Goal: Task Accomplishment & Management: Manage account settings

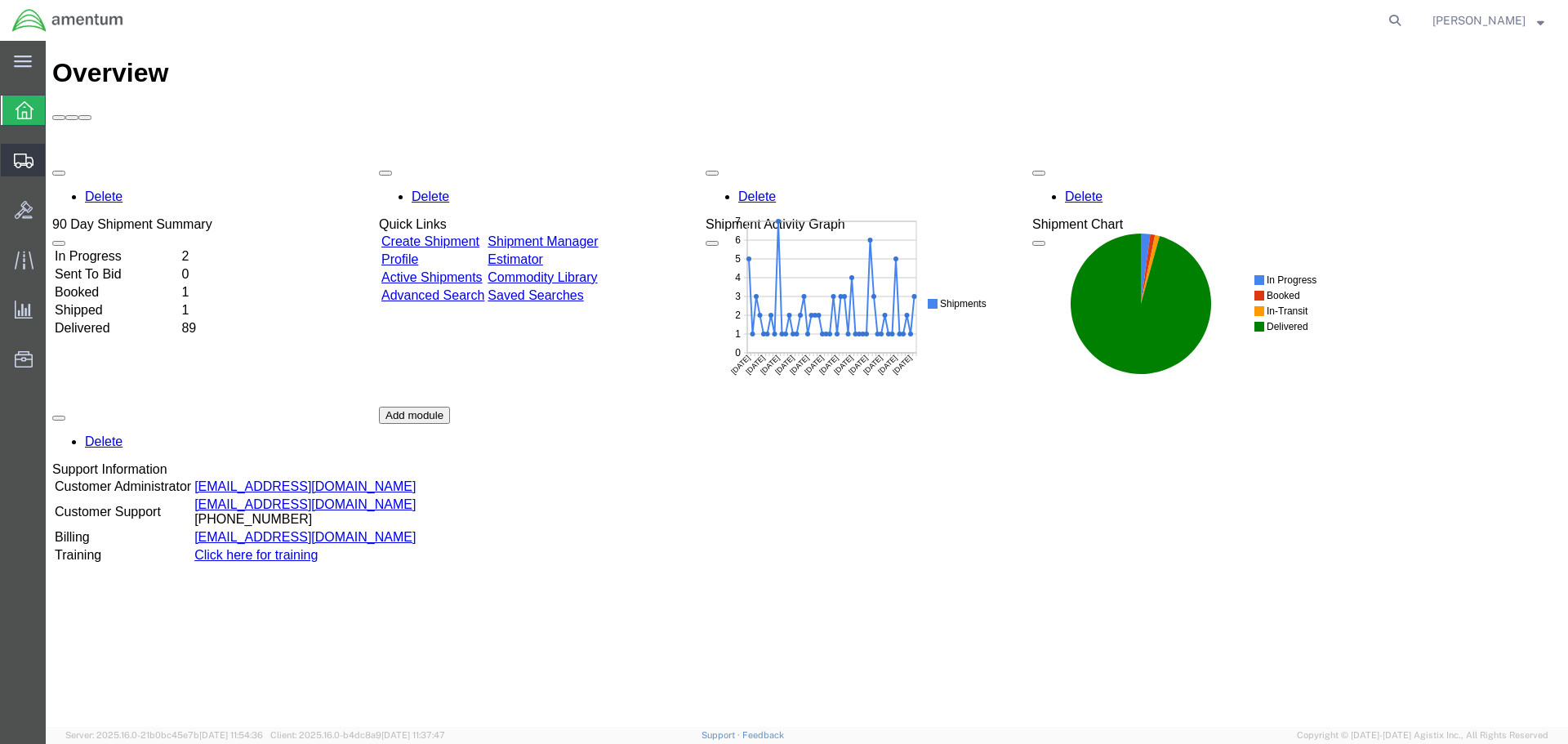
click at [0, 0] on span "Shipment Manager" at bounding box center [0, 0] width 0 height 0
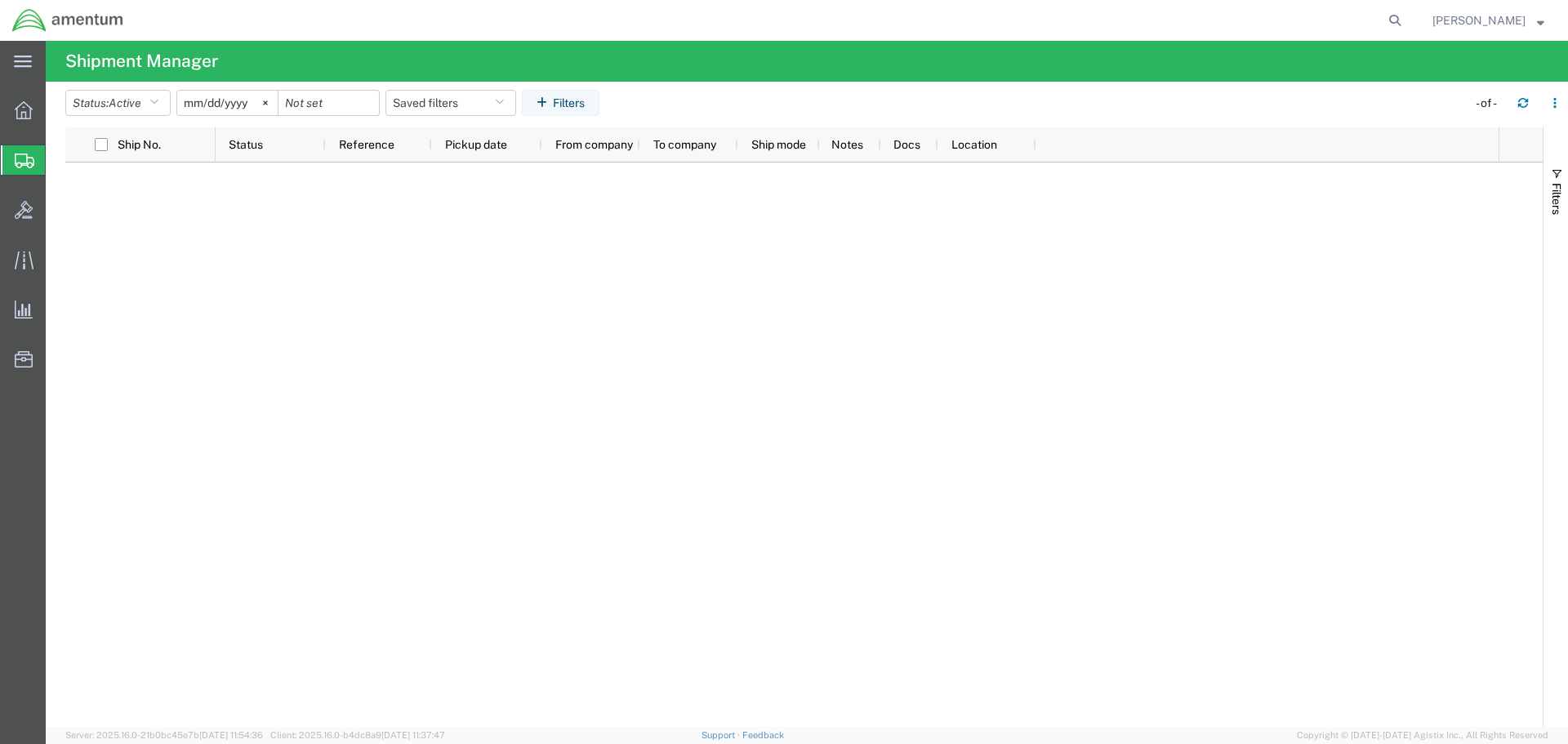
click at [0, 0] on span "Shipment Manager" at bounding box center [0, 0] width 0 height 0
click at [58, 154] on span "Shipments" at bounding box center [51, 159] width 13 height 33
click at [0, 0] on span "Create Shipment" at bounding box center [0, 0] width 0 height 0
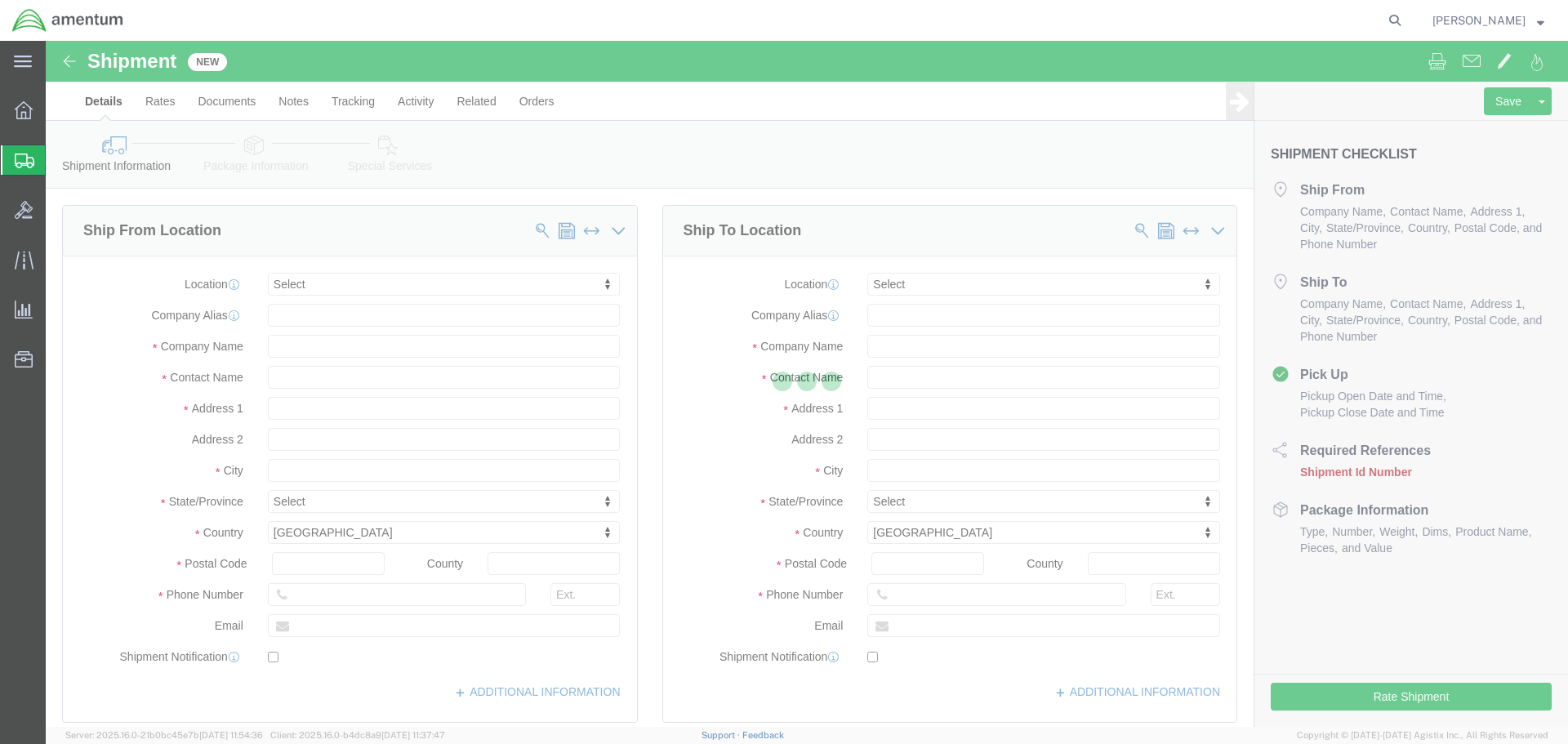
click at [20, 159] on icon at bounding box center [25, 161] width 19 height 15
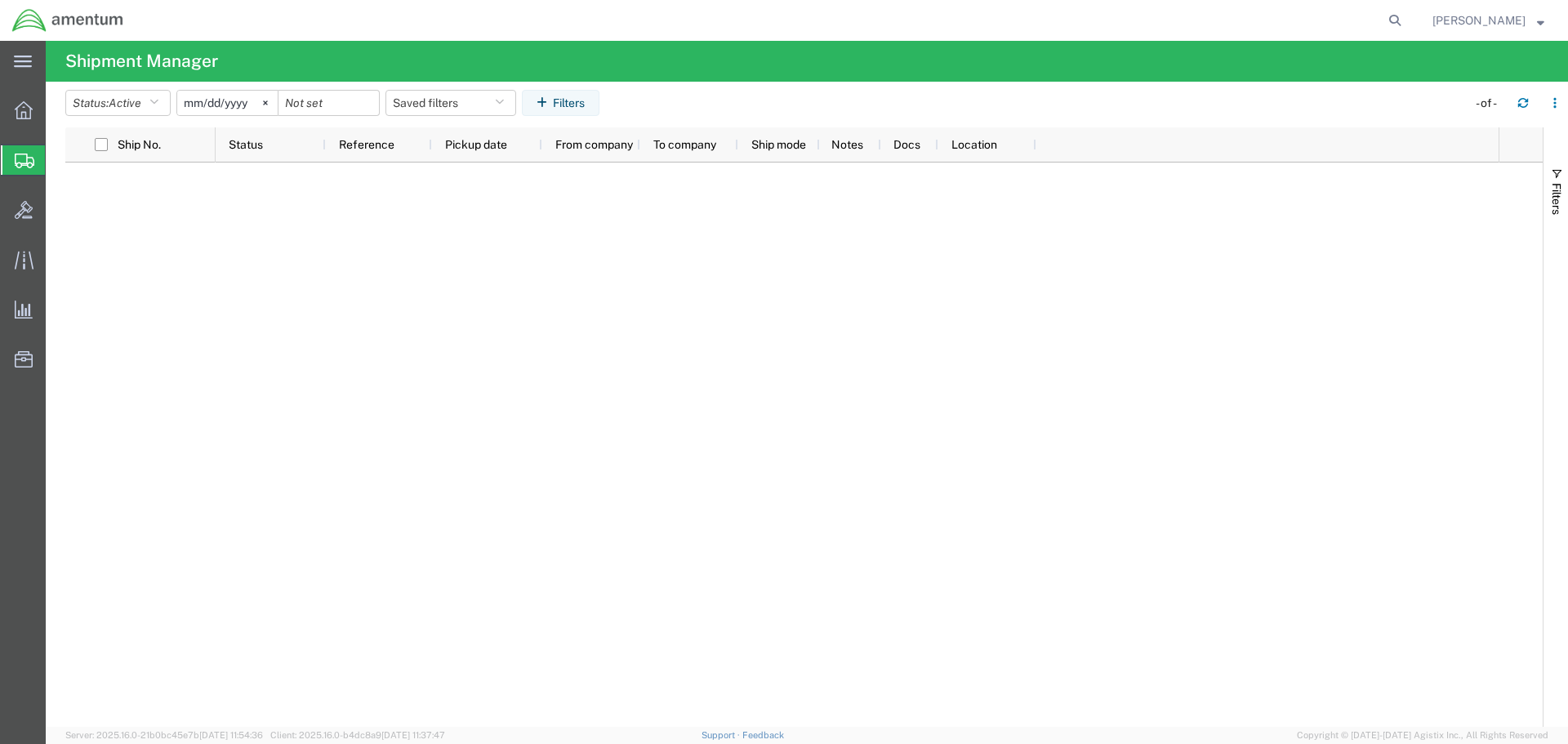
click at [0, 0] on span "Shipment Manager" at bounding box center [0, 0] width 0 height 0
click at [355, 435] on div at bounding box center [857, 445] width 1283 height 564
click at [29, 111] on icon at bounding box center [24, 110] width 18 height 18
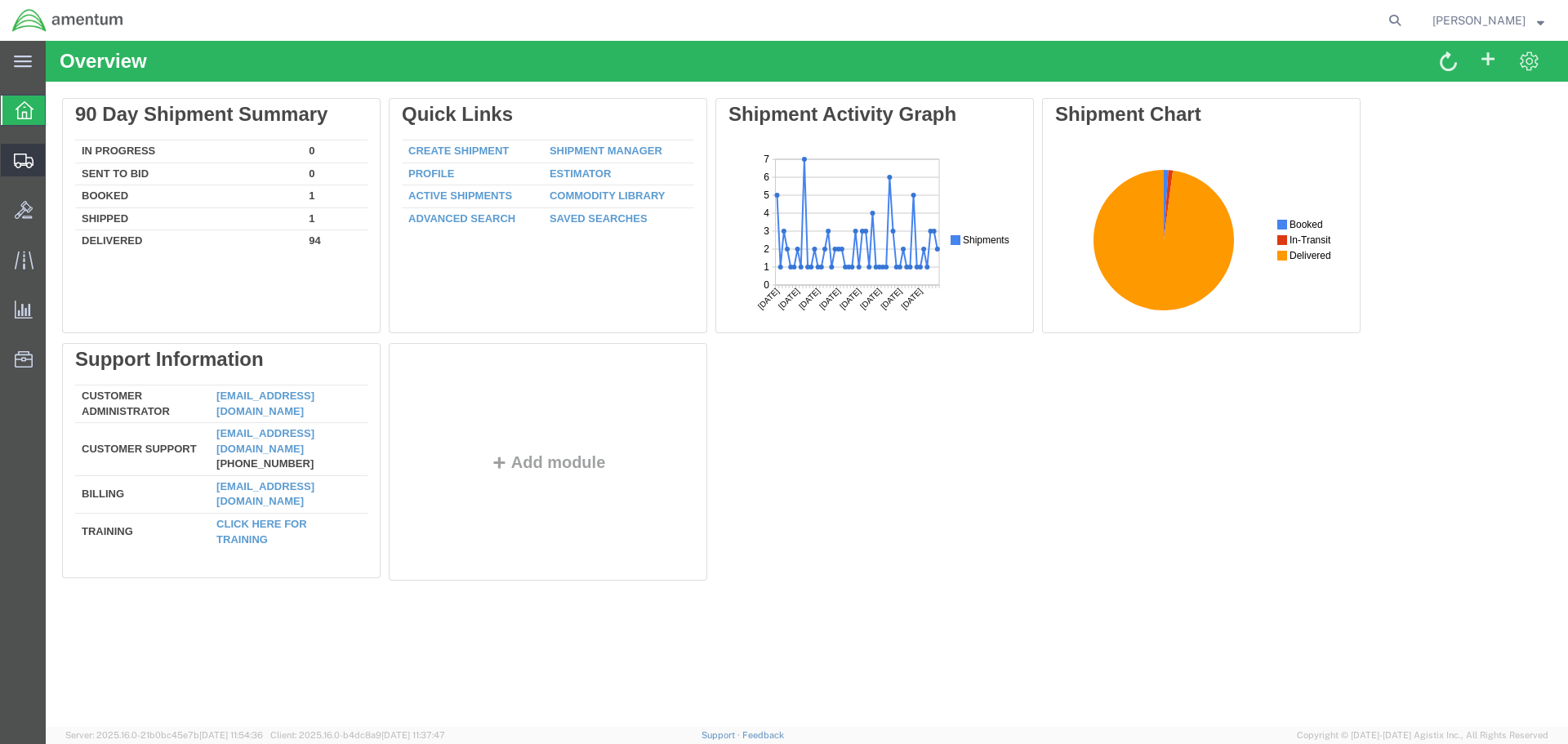
click at [0, 0] on span "Shipment Manager" at bounding box center [0, 0] width 0 height 0
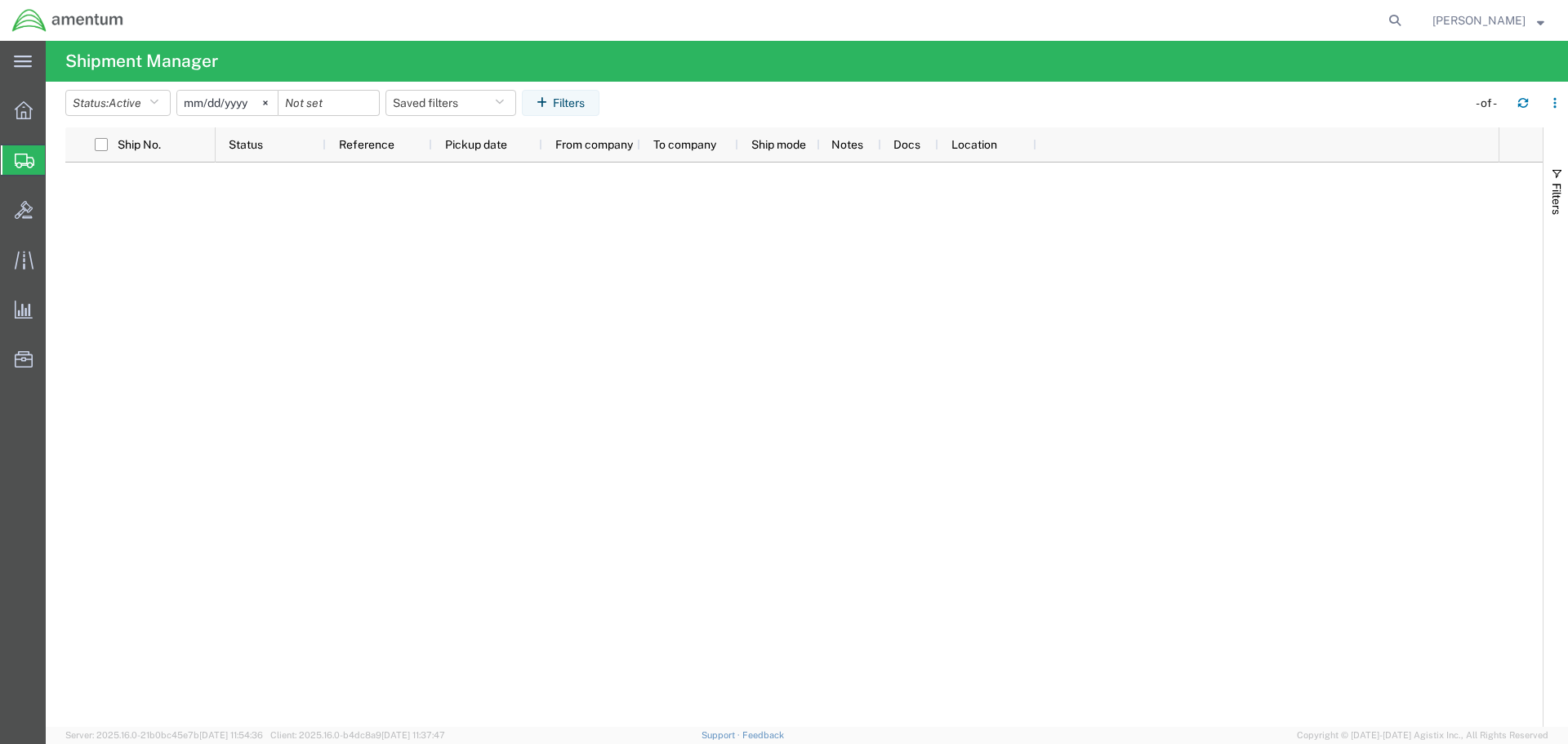
click at [310, 318] on div at bounding box center [857, 445] width 1283 height 564
click at [0, 0] on span "Shipment Manager" at bounding box center [0, 0] width 0 height 0
click at [16, 105] on icon at bounding box center [24, 110] width 18 height 18
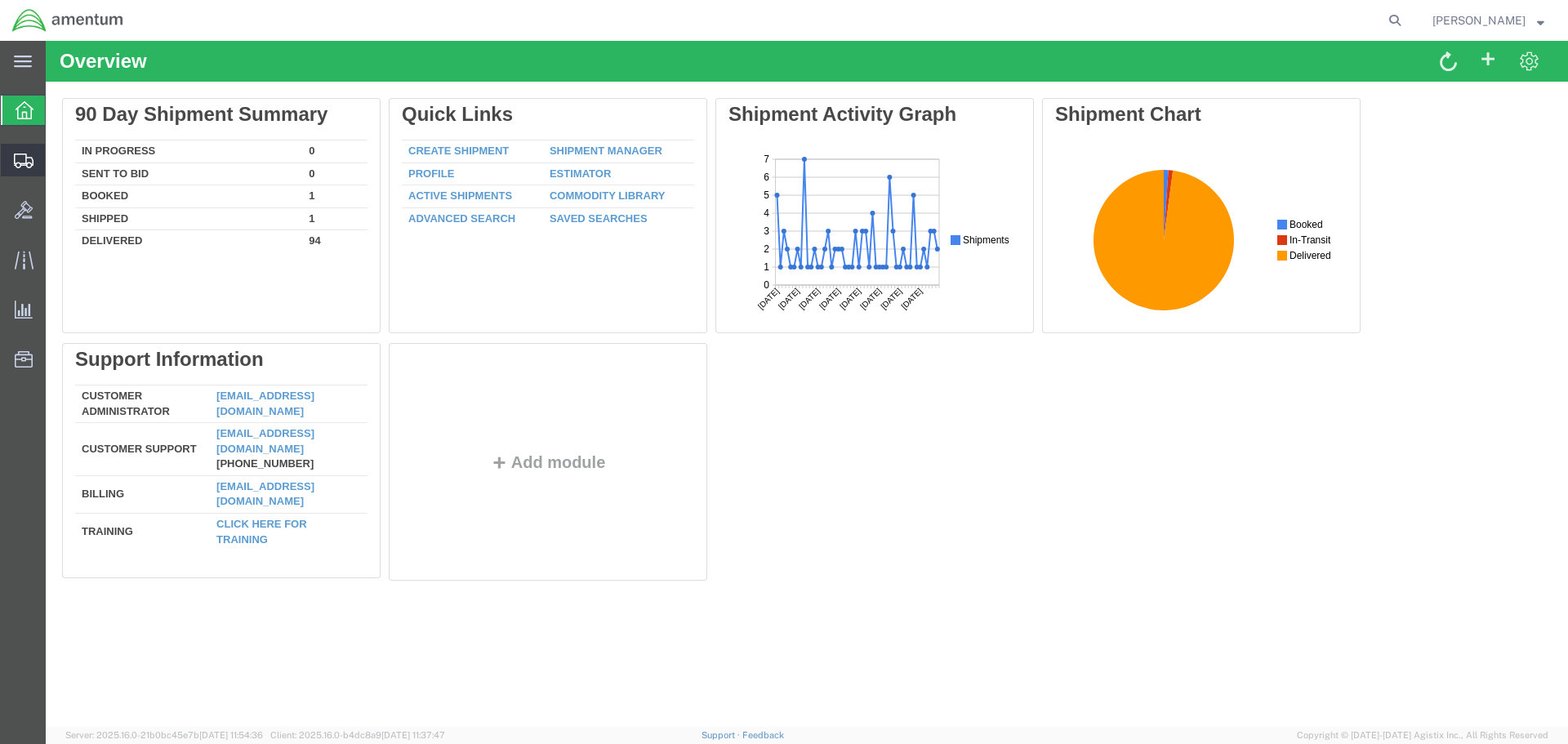
click at [18, 160] on icon at bounding box center [24, 161] width 19 height 15
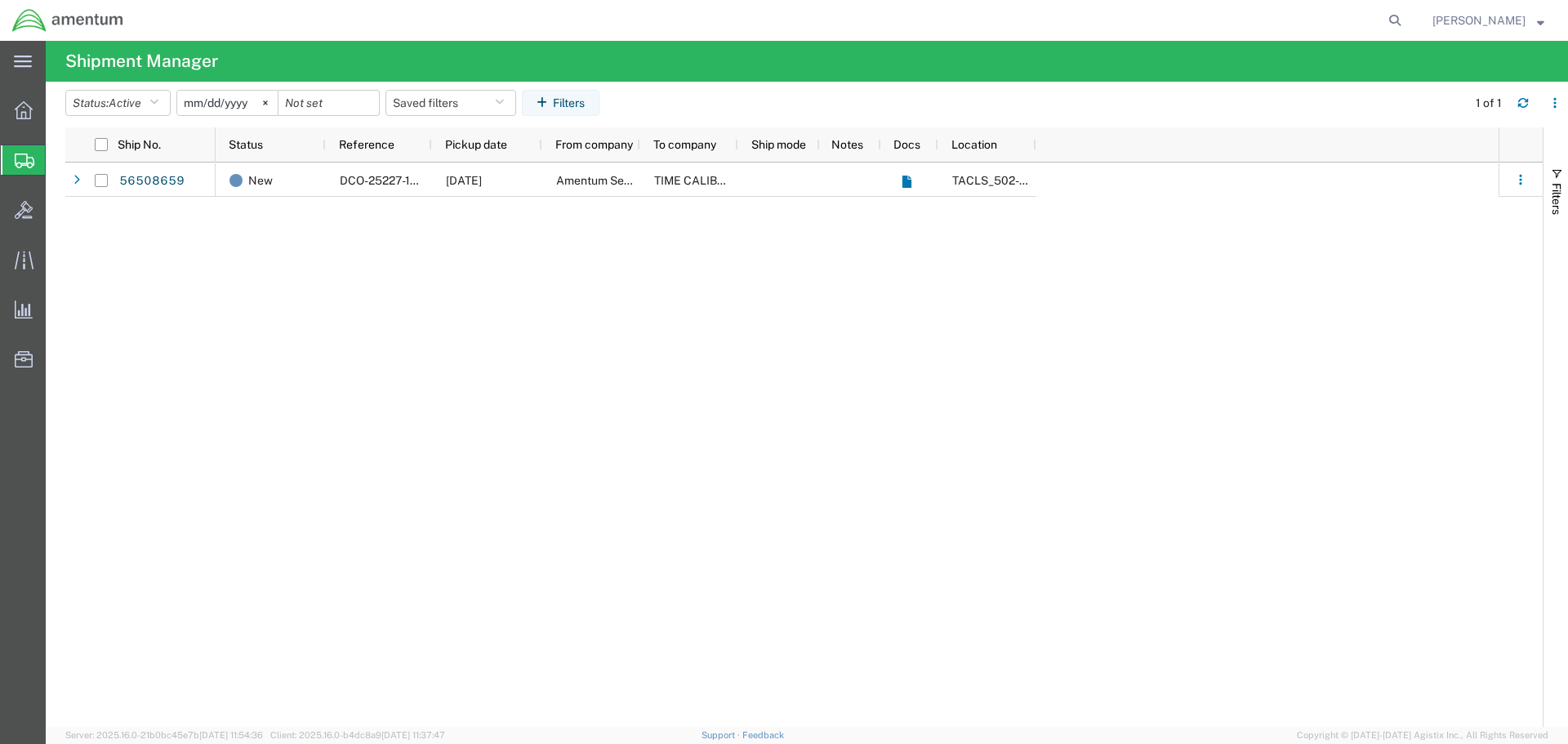
click at [0, 0] on span "Shipment Manager" at bounding box center [0, 0] width 0 height 0
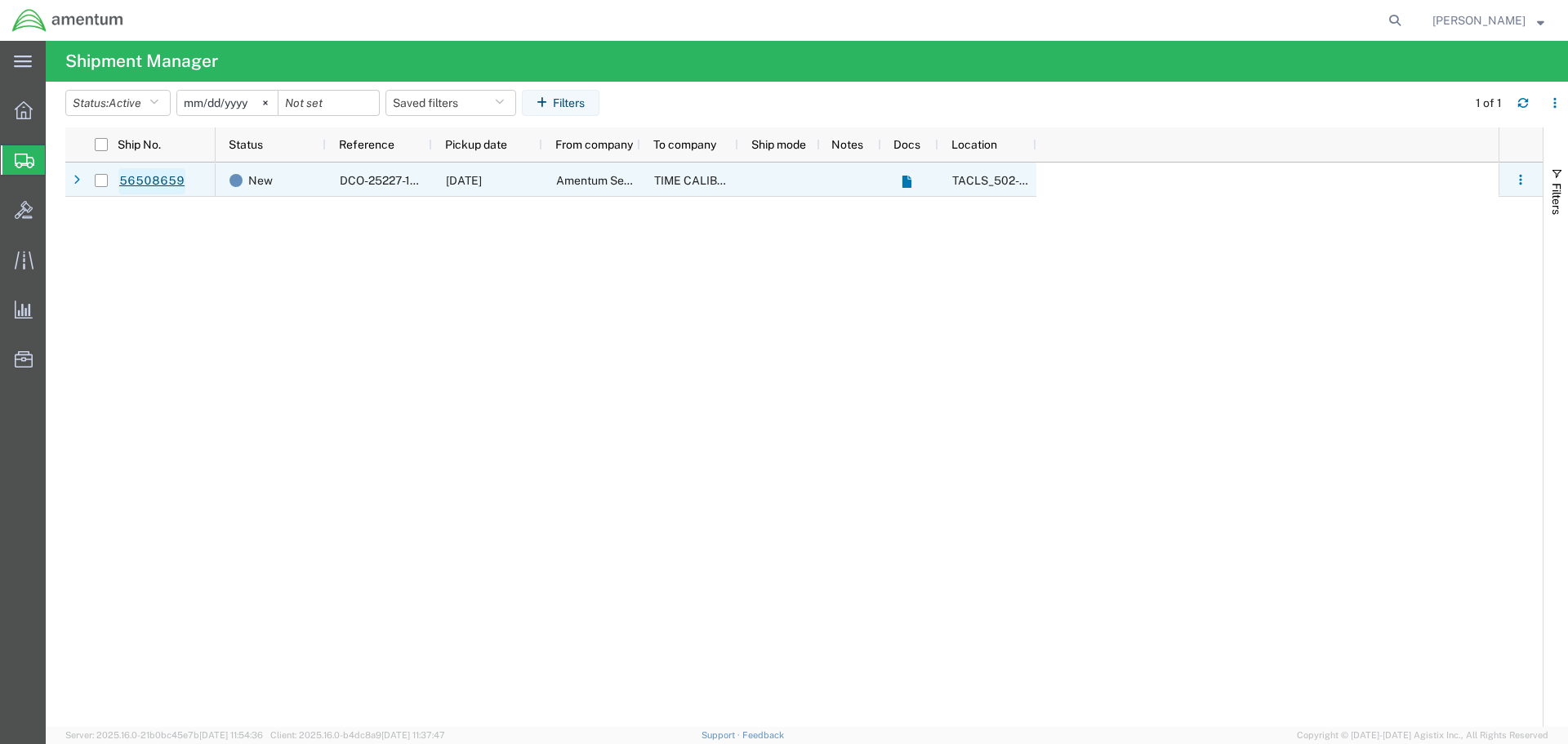
click at [143, 184] on link "56508659" at bounding box center [152, 181] width 67 height 27
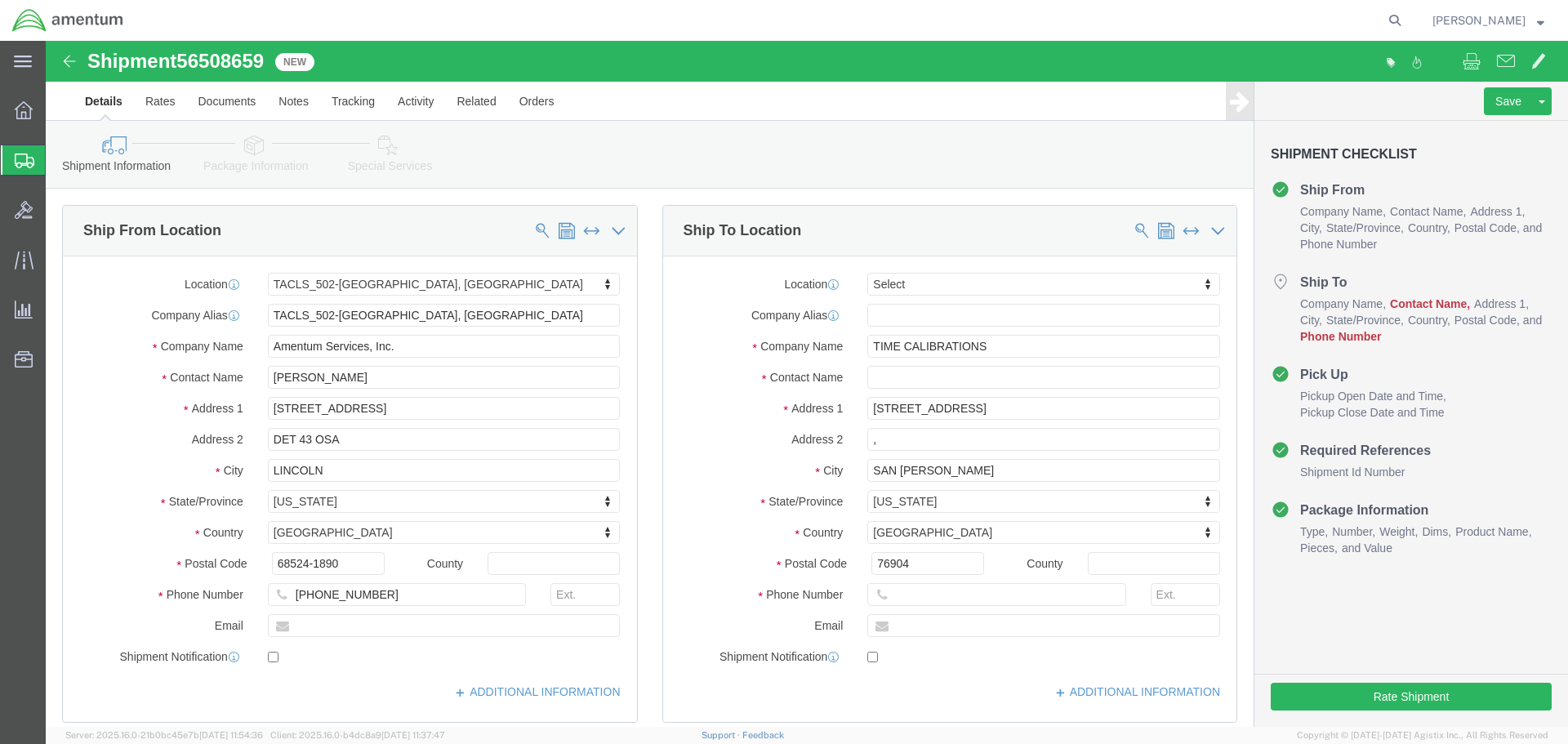
select select "42686"
select select
click at [1484, 22] on span "[PERSON_NAME]" at bounding box center [1479, 20] width 93 height 18
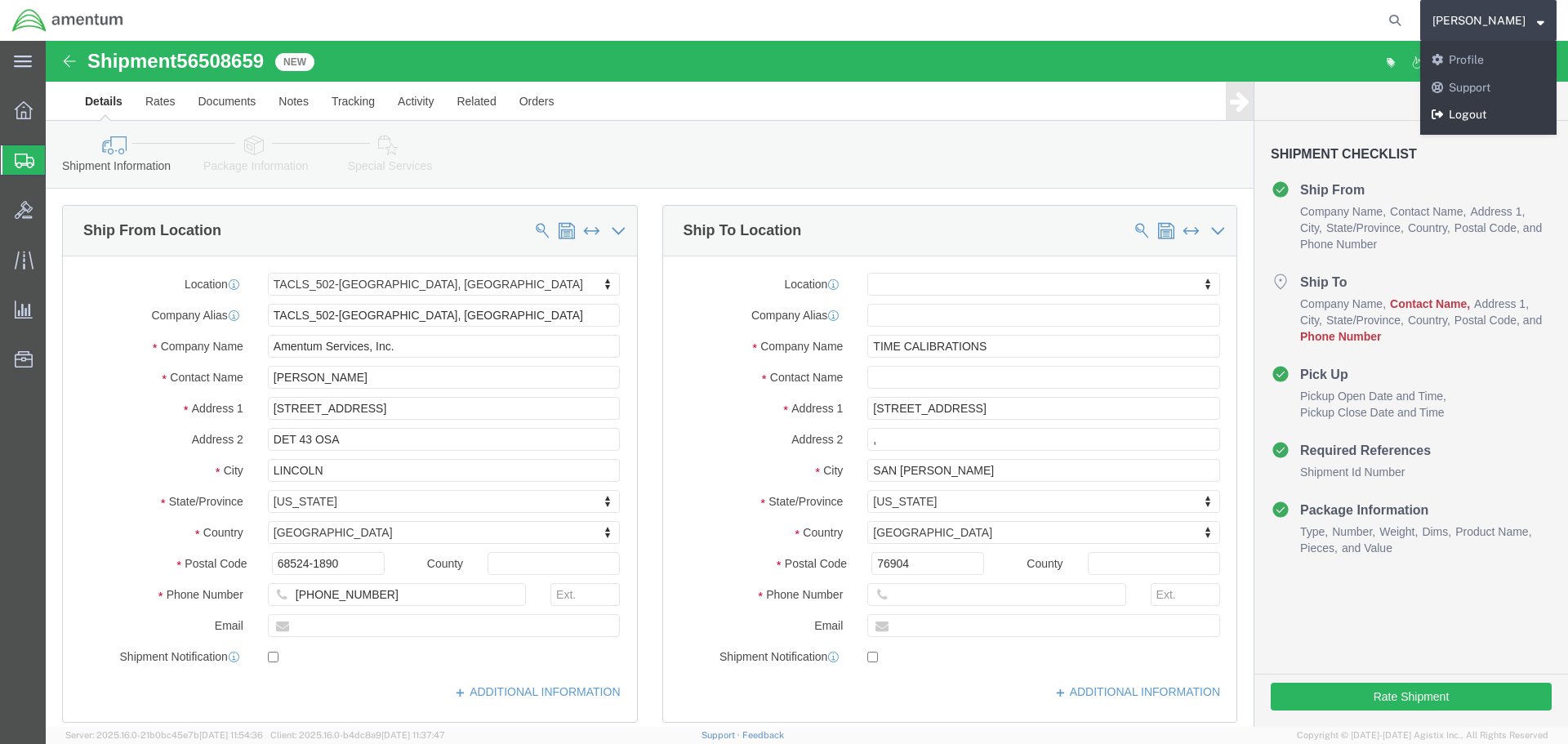
click at [1466, 107] on link "Logout" at bounding box center [1488, 114] width 136 height 27
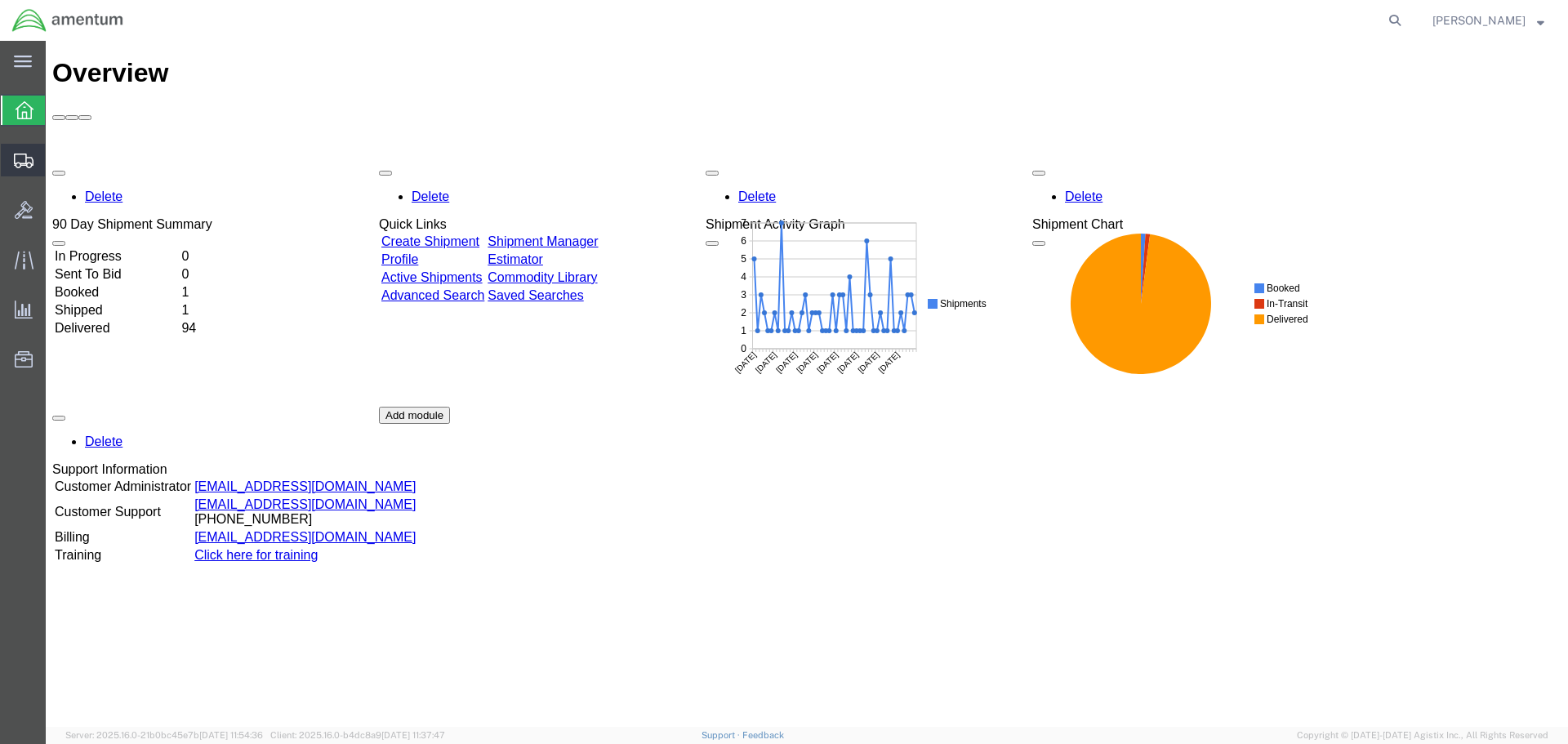
click at [0, 0] on span "Shipment Manager" at bounding box center [0, 0] width 0 height 0
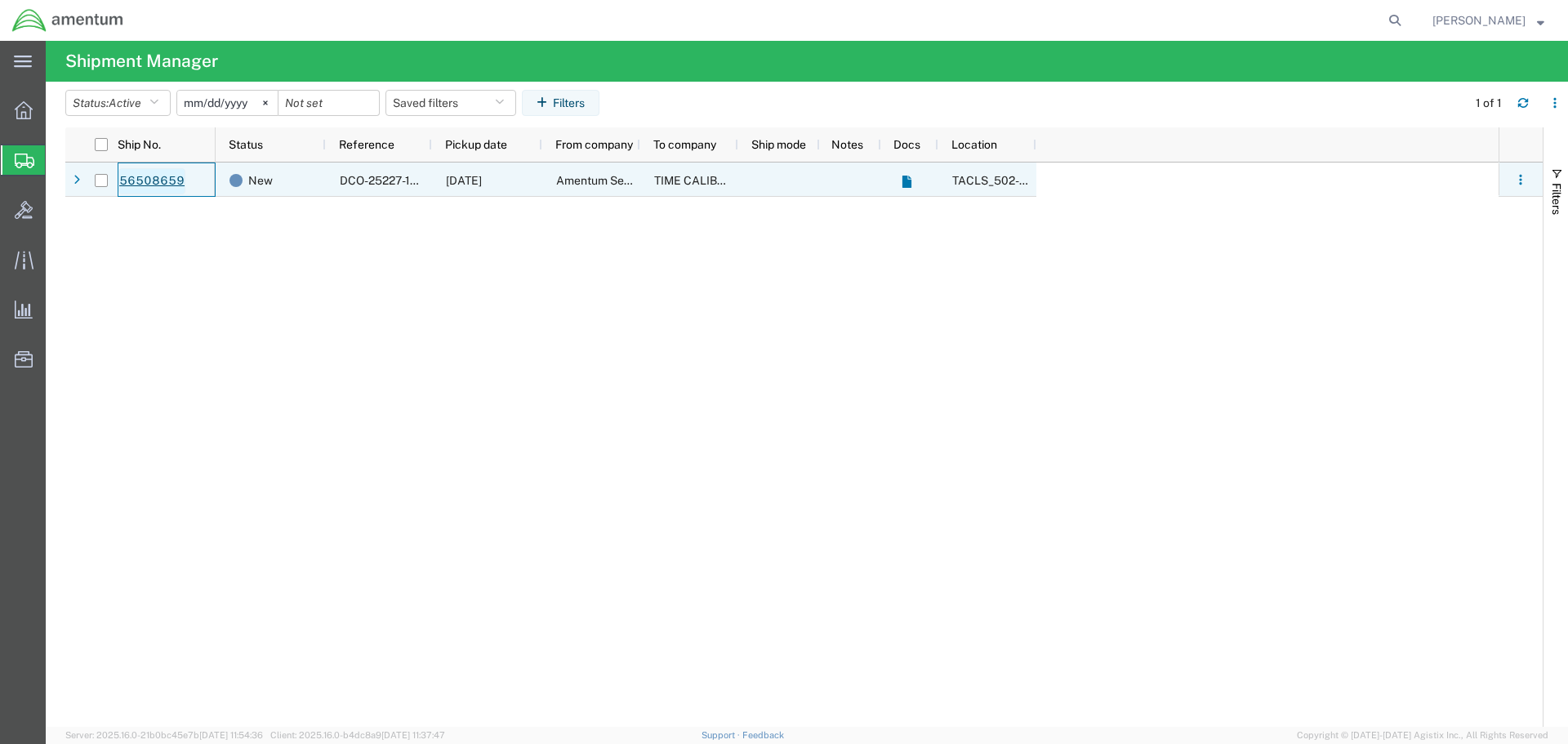
click at [137, 180] on link "56508659" at bounding box center [152, 181] width 67 height 27
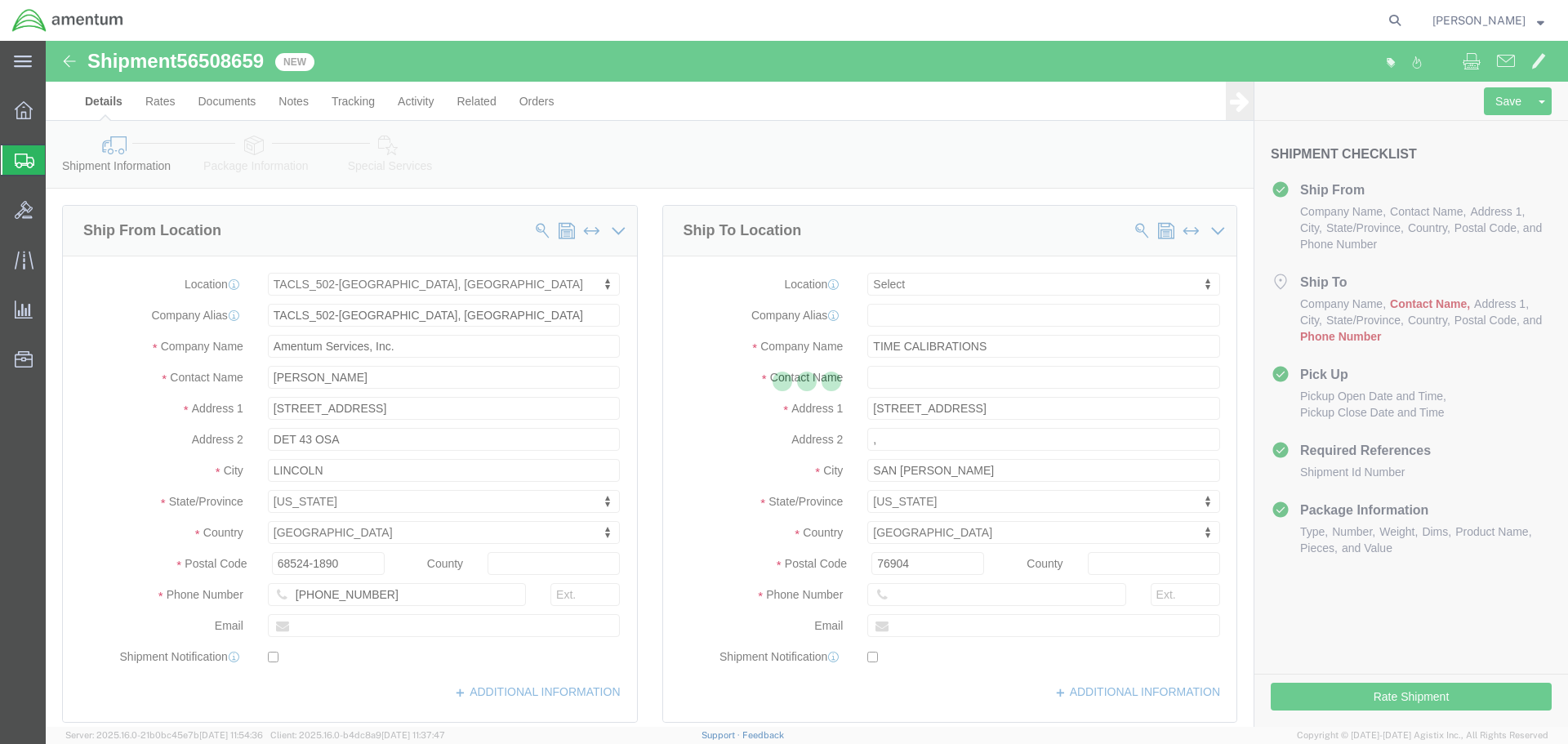
select select "42686"
select select
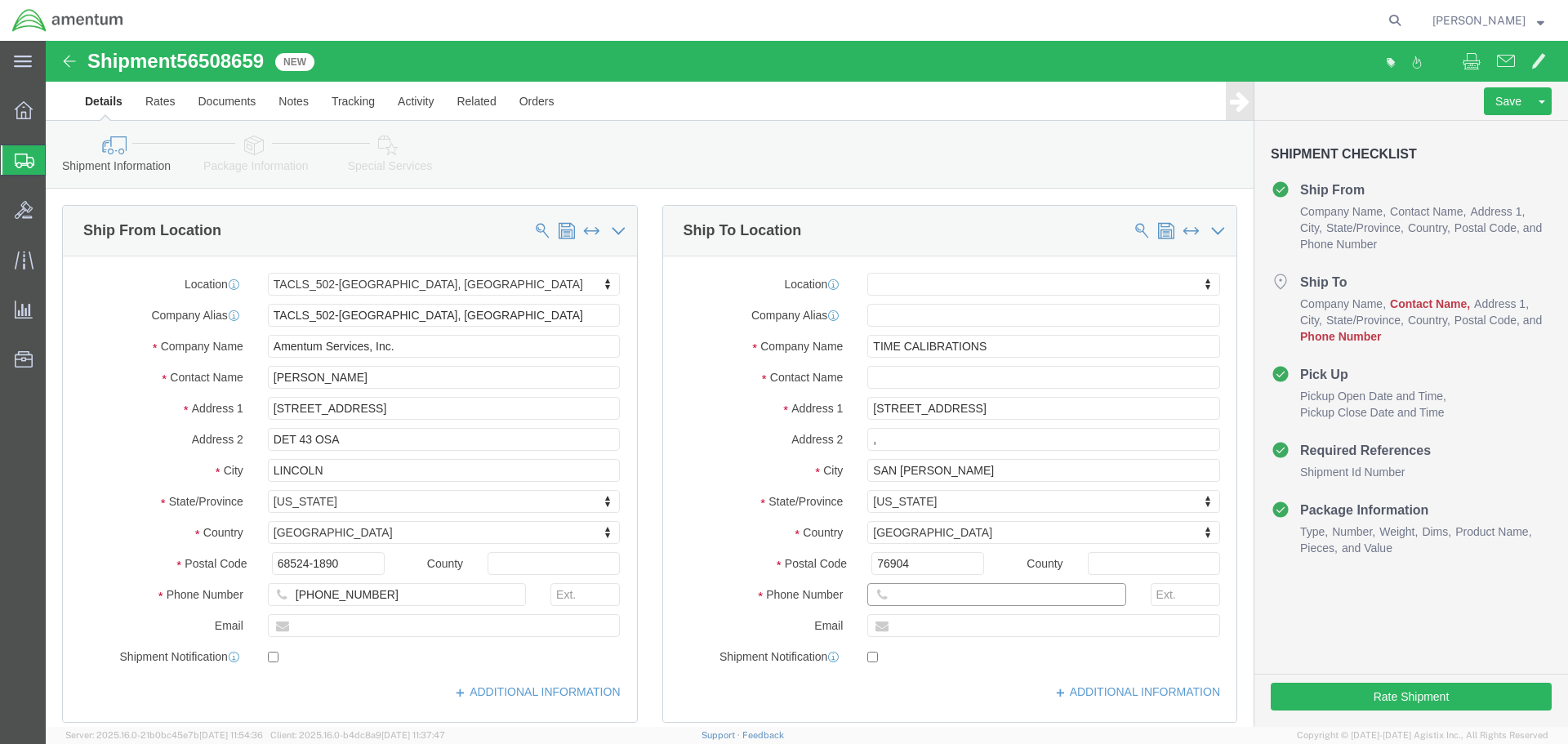
click input "text"
type input "325-277-2803"
click div "Location My Profile Location 1002-4122-6 1006-5256-0 1026-8910-0 1281-0560-3 13…"
click button "Rate Shipment"
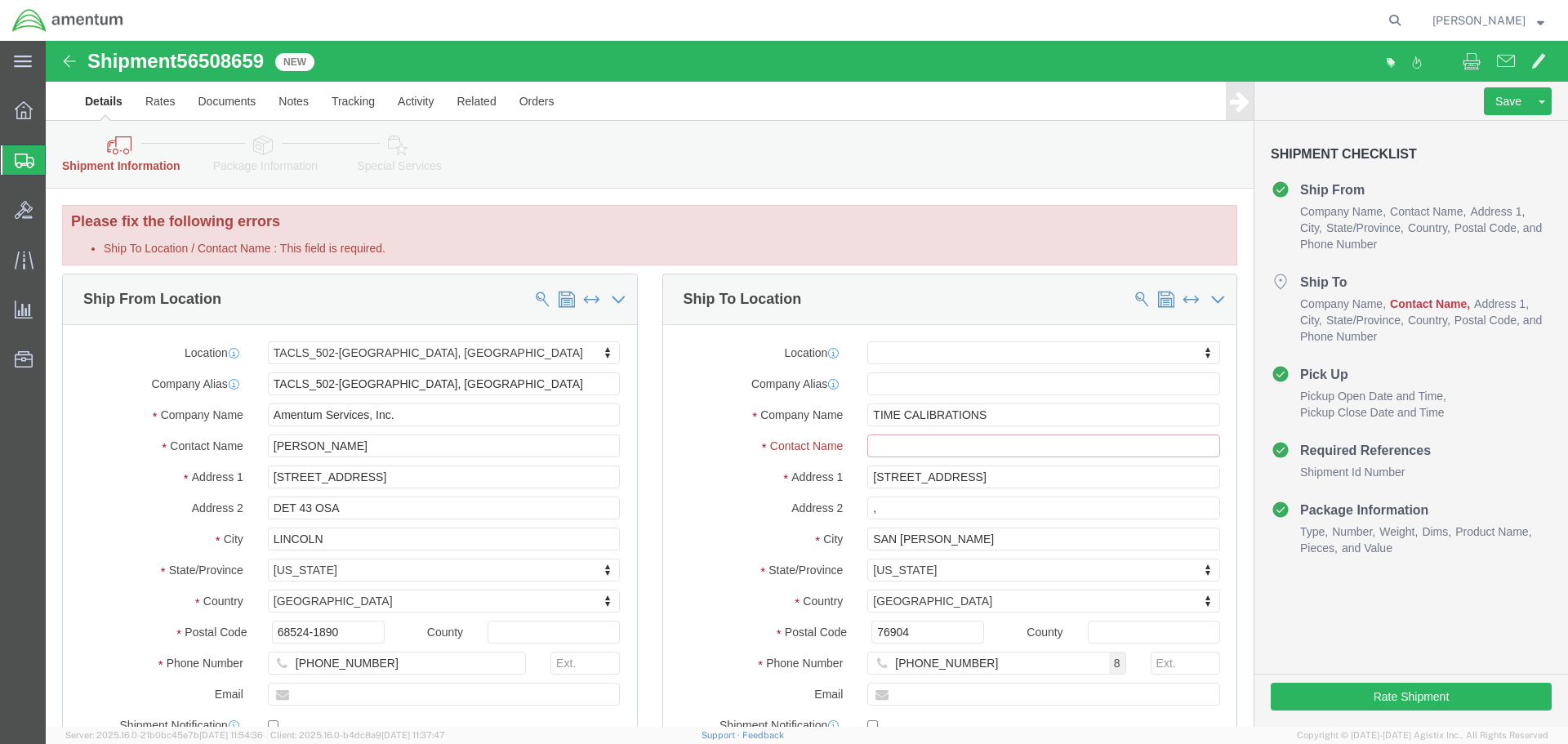
click input "Ship To Location / Contact Name : This field is required."
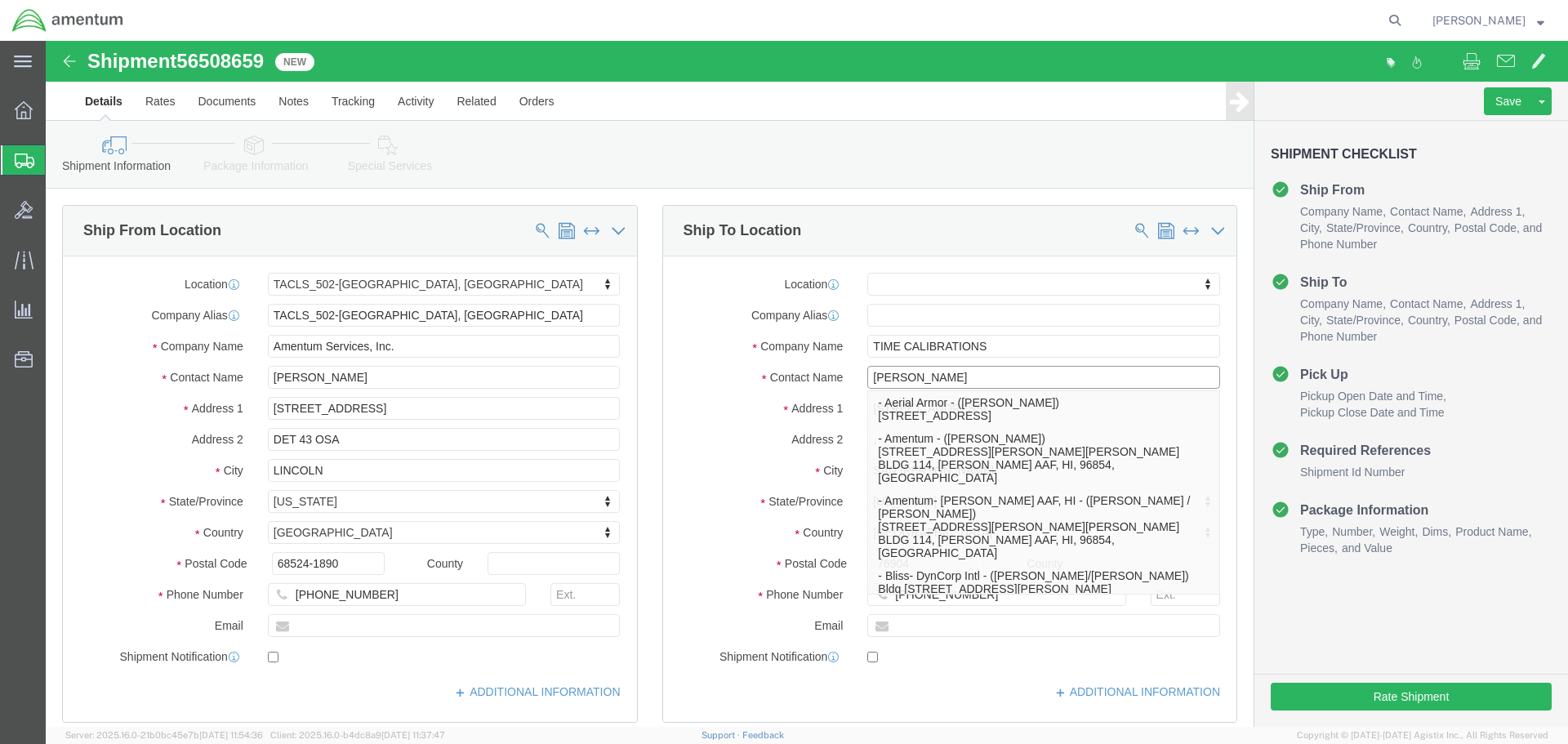
type input "Tom"
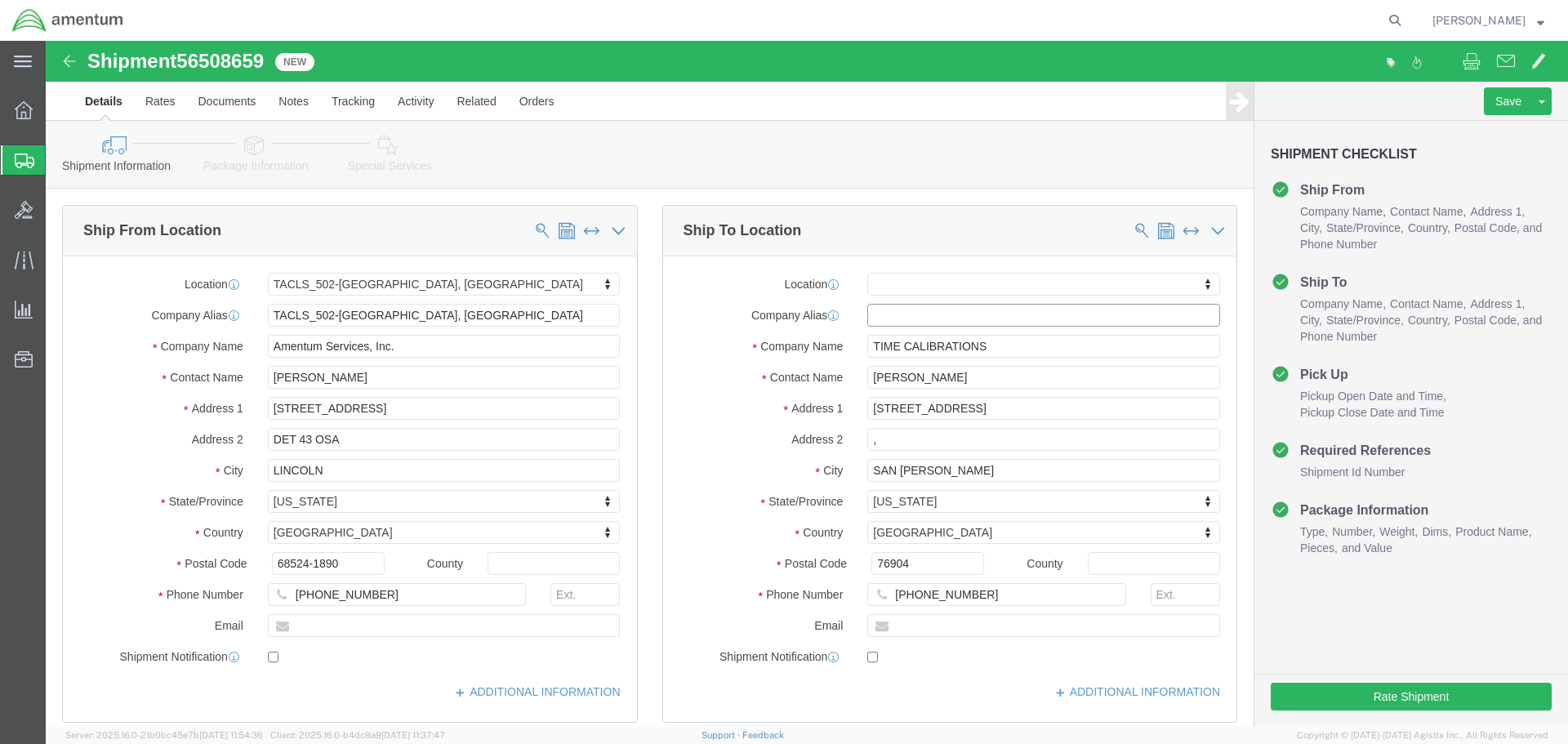
click input "text"
click button "Rate Shipment"
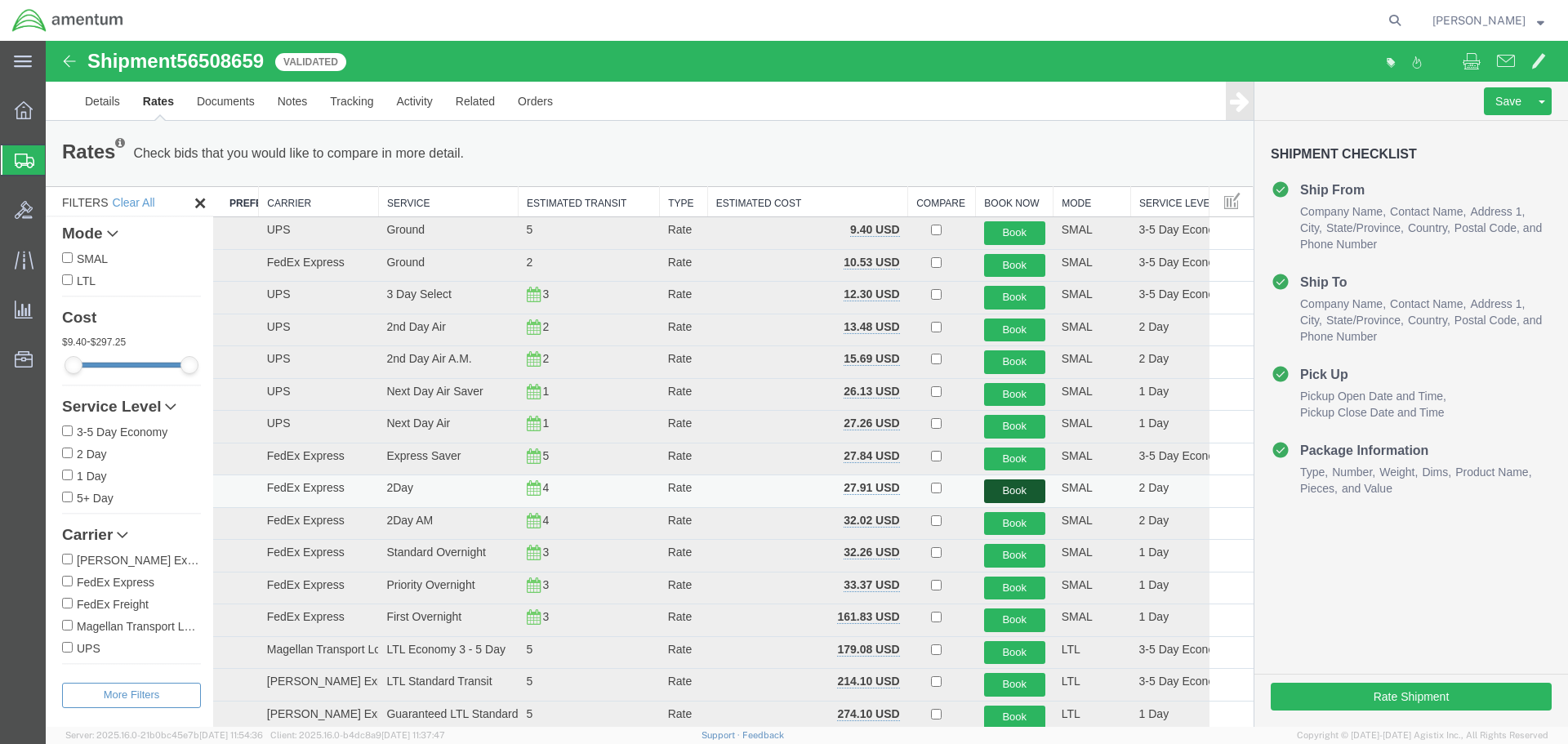
click at [988, 493] on button "Book" at bounding box center [1014, 491] width 61 height 24
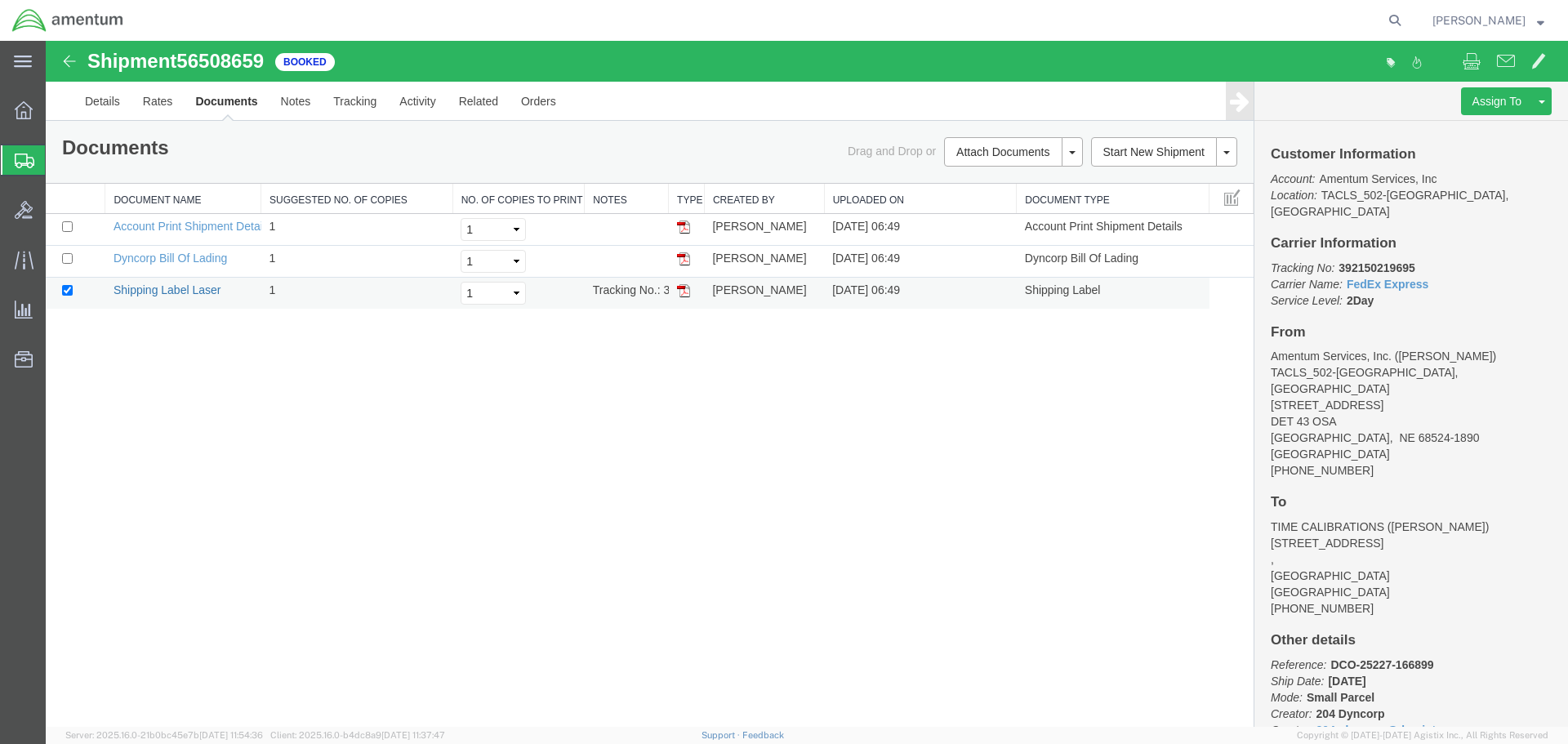
click at [150, 290] on link "Shipping Label Laser" at bounding box center [167, 289] width 108 height 13
drag, startPoint x: 184, startPoint y: 258, endPoint x: 1083, endPoint y: 288, distance: 899.5
click at [184, 258] on link "Dyncorp Bill Of Lading" at bounding box center [170, 257] width 113 height 13
drag, startPoint x: 181, startPoint y: 223, endPoint x: 1554, endPoint y: 142, distance: 1375.4
click at [181, 223] on link "Account Print Shipment Details" at bounding box center [192, 226] width 158 height 13
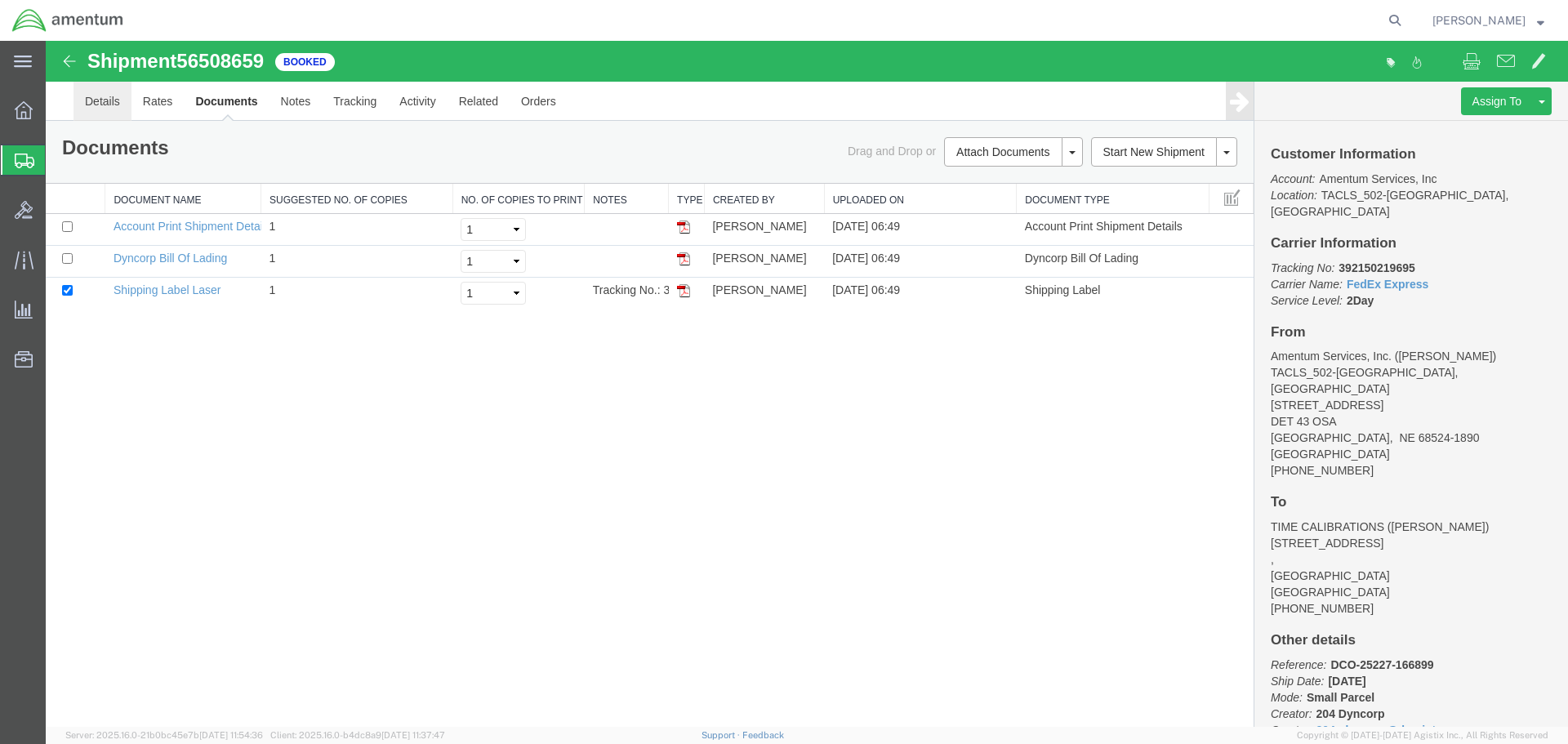
click at [99, 107] on link "Details" at bounding box center [103, 101] width 58 height 39
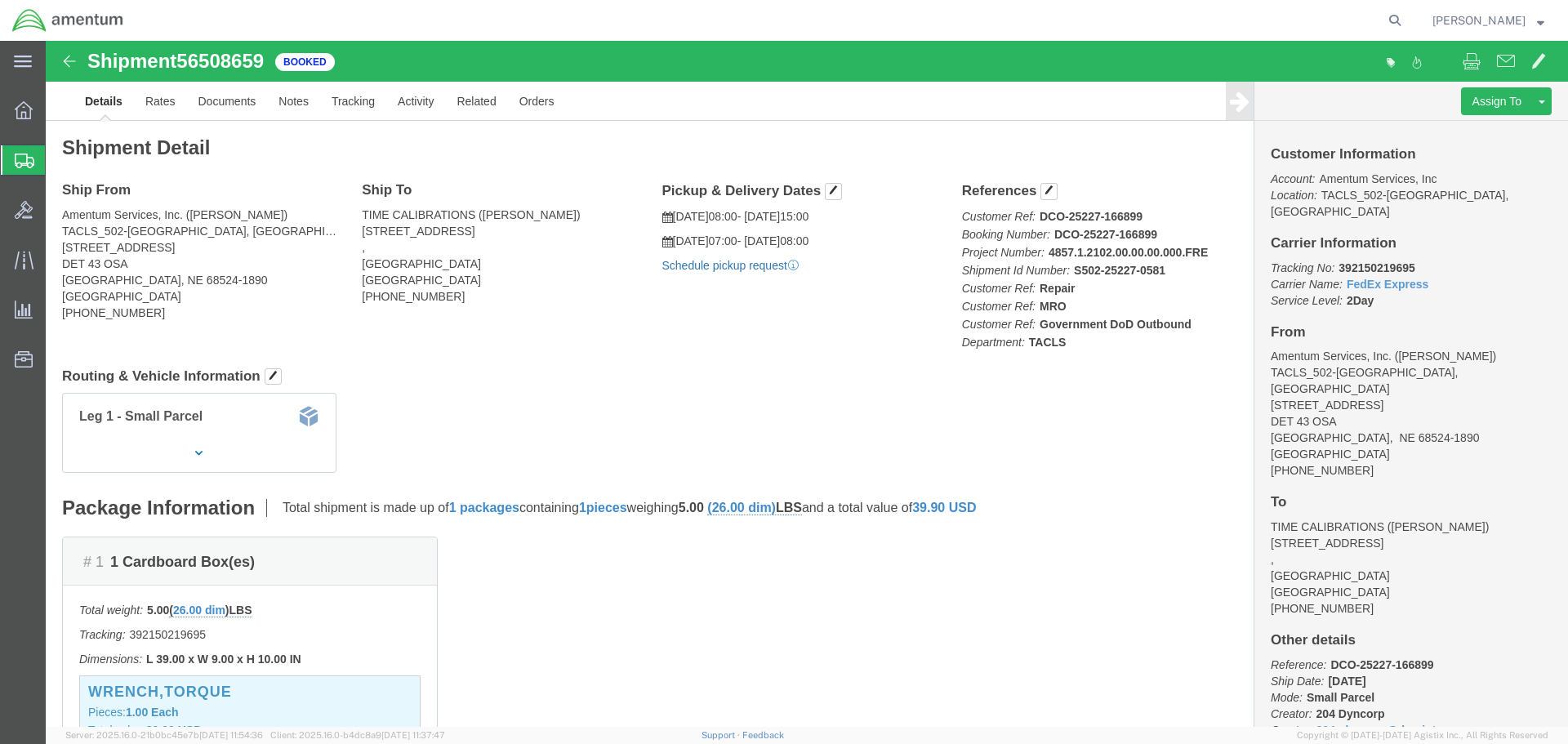
click link "Schedule pickup request"
click at [1516, 18] on span "[PERSON_NAME]" at bounding box center [1479, 20] width 93 height 18
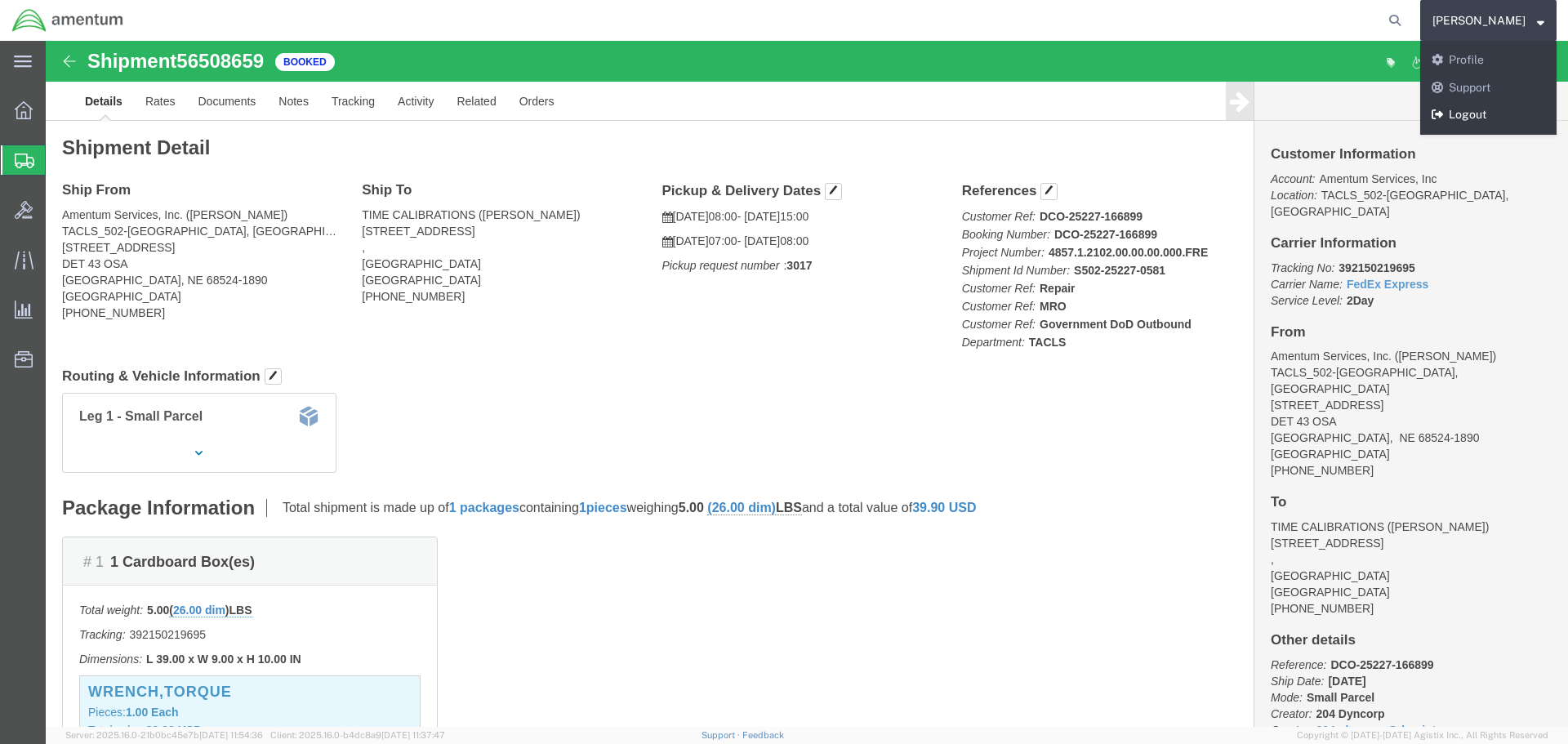
click at [1503, 111] on link "Logout" at bounding box center [1488, 114] width 136 height 27
